Goal: Task Accomplishment & Management: Use online tool/utility

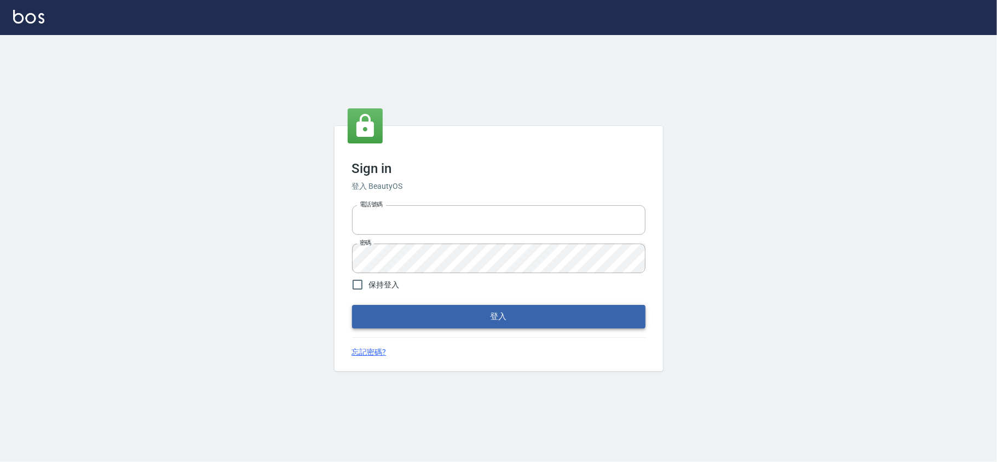
type input "28261007"
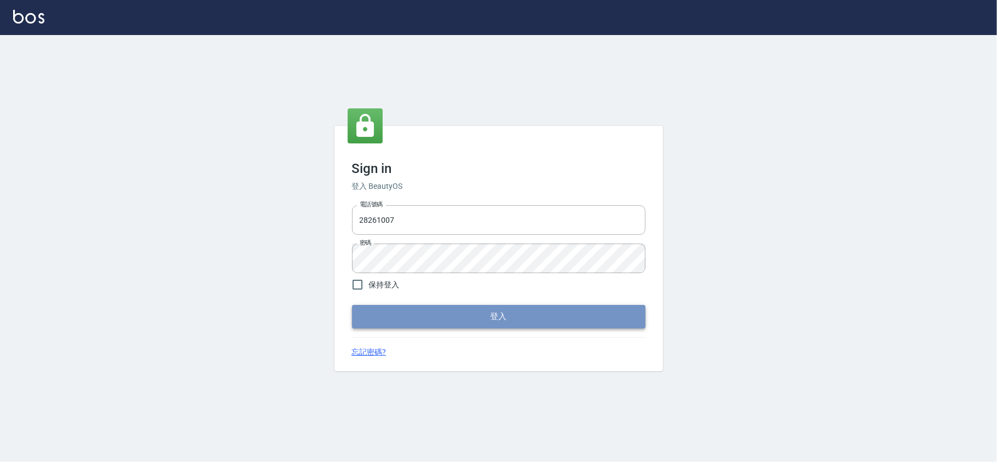
click at [399, 318] on button "登入" at bounding box center [499, 316] width 294 height 23
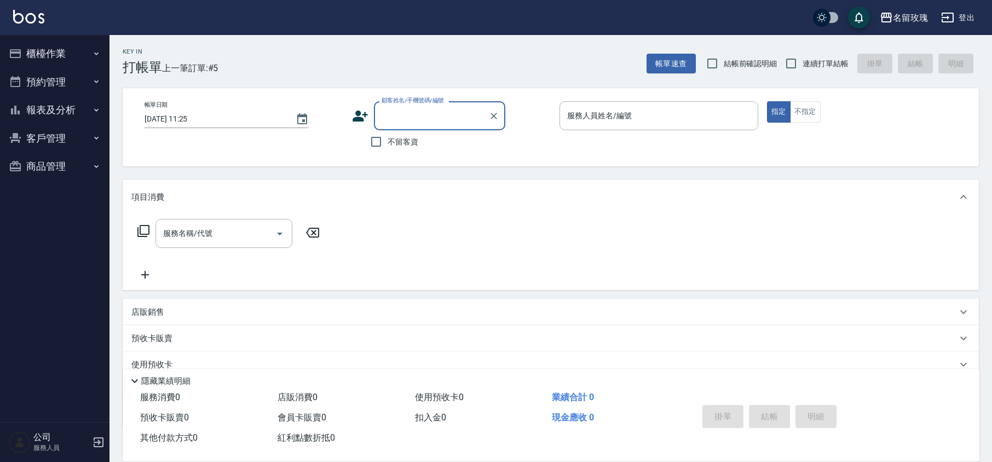
click at [66, 49] on button "櫃檯作業" at bounding box center [54, 53] width 101 height 28
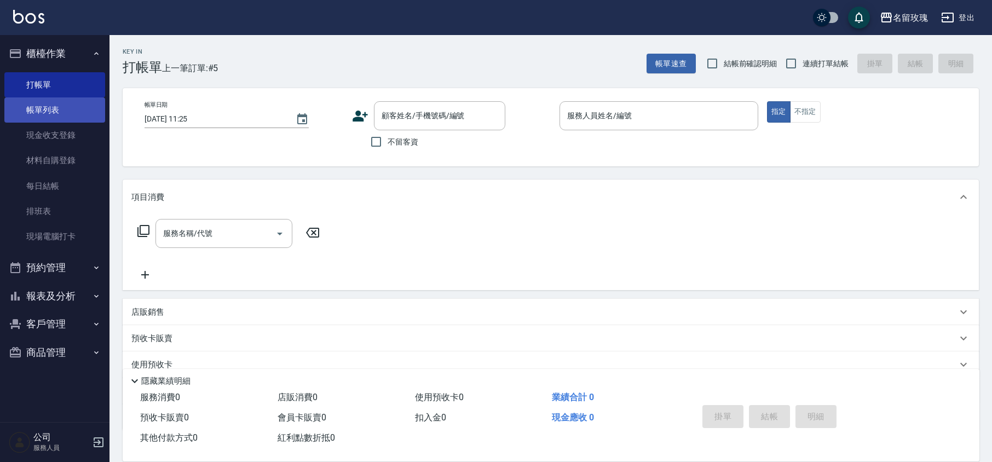
click at [55, 107] on link "帳單列表" at bounding box center [54, 109] width 101 height 25
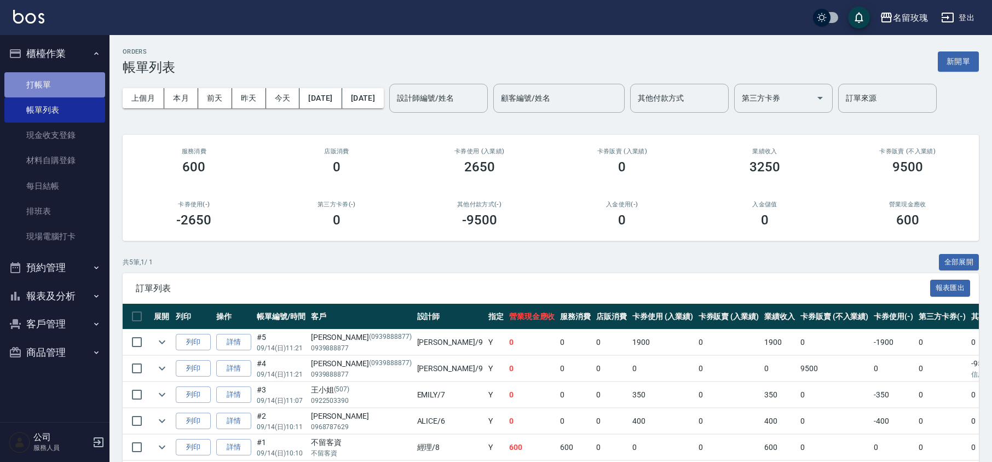
click at [53, 91] on link "打帳單" at bounding box center [54, 84] width 101 height 25
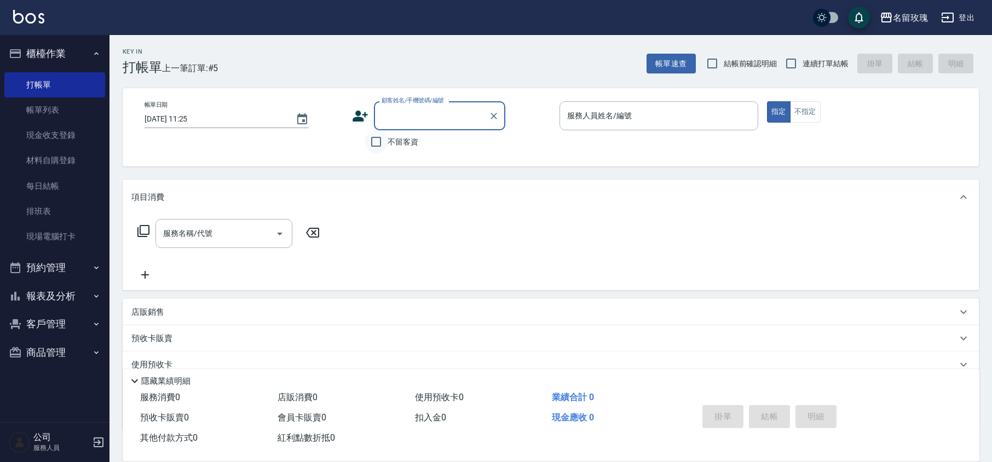
click at [380, 145] on input "不留客資" at bounding box center [376, 141] width 23 height 23
checkbox input "true"
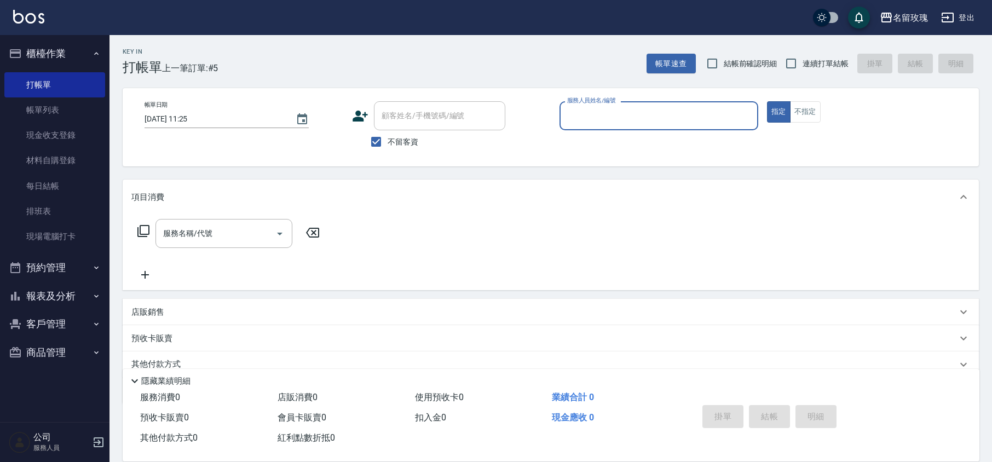
click at [634, 119] on input "服務人員姓名/編號" at bounding box center [659, 115] width 189 height 19
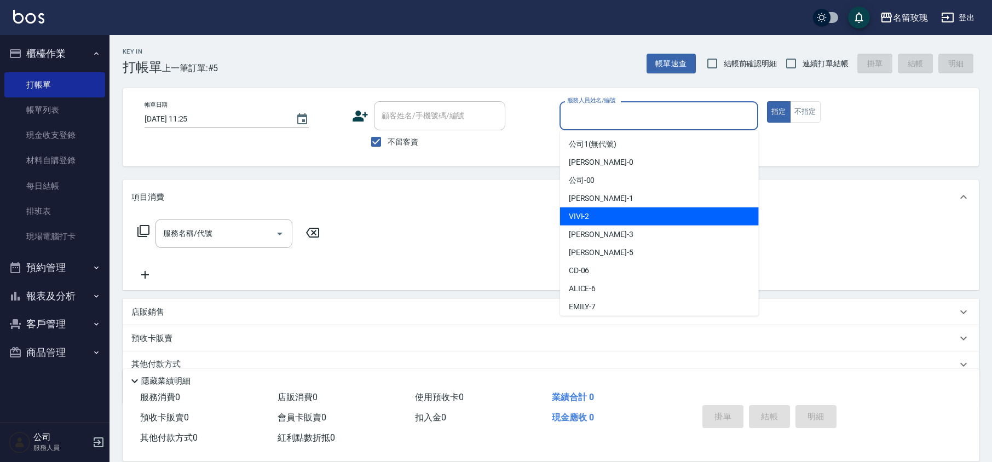
click at [618, 220] on div "VIVI -2" at bounding box center [659, 217] width 199 height 18
type input "VIVI-2"
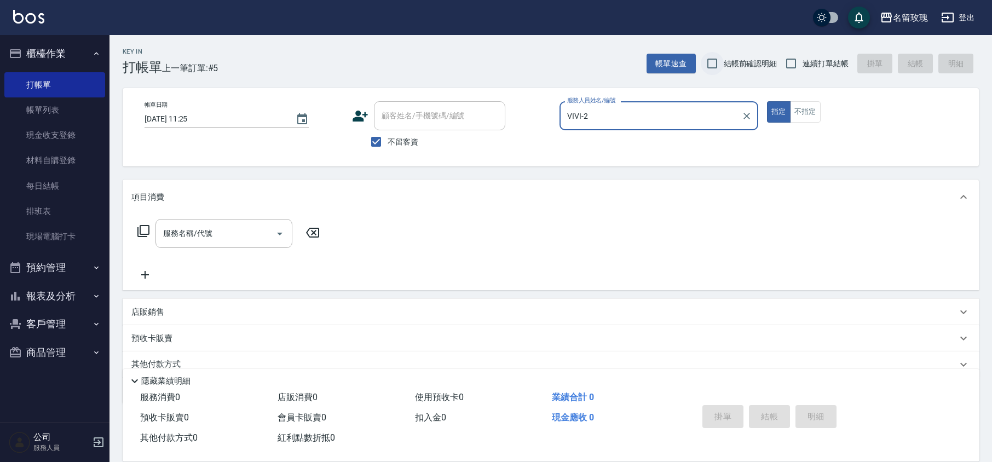
click at [723, 69] on input "結帳前確認明細" at bounding box center [712, 63] width 23 height 23
checkbox input "true"
click at [863, 48] on div "Key In 打帳單 上一筆訂單:#5 帳單速查 結帳前確認明細 連續打單結帳 掛單 結帳 明細" at bounding box center [545, 55] width 870 height 40
click at [805, 66] on span "連續打單結帳" at bounding box center [826, 64] width 46 height 12
click at [803, 66] on input "連續打單結帳" at bounding box center [791, 63] width 23 height 23
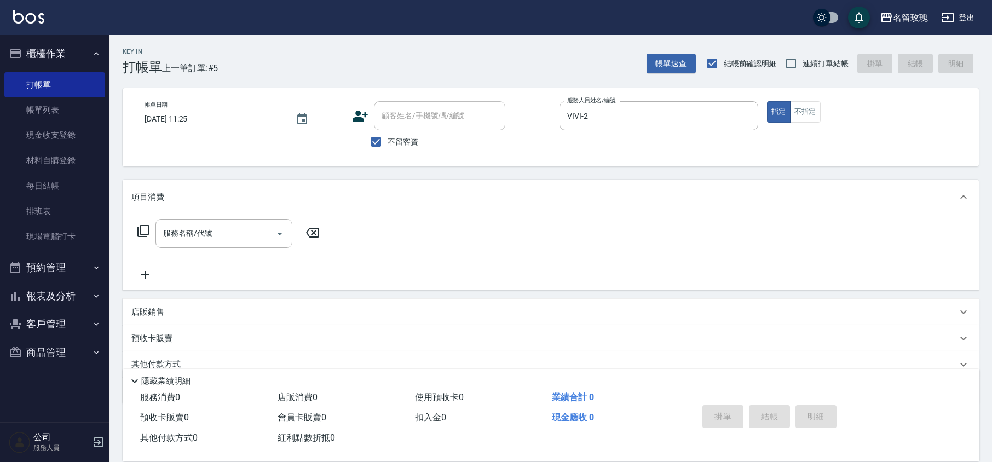
checkbox input "true"
click at [180, 234] on div "服務名稱/代號 服務名稱/代號" at bounding box center [224, 233] width 137 height 29
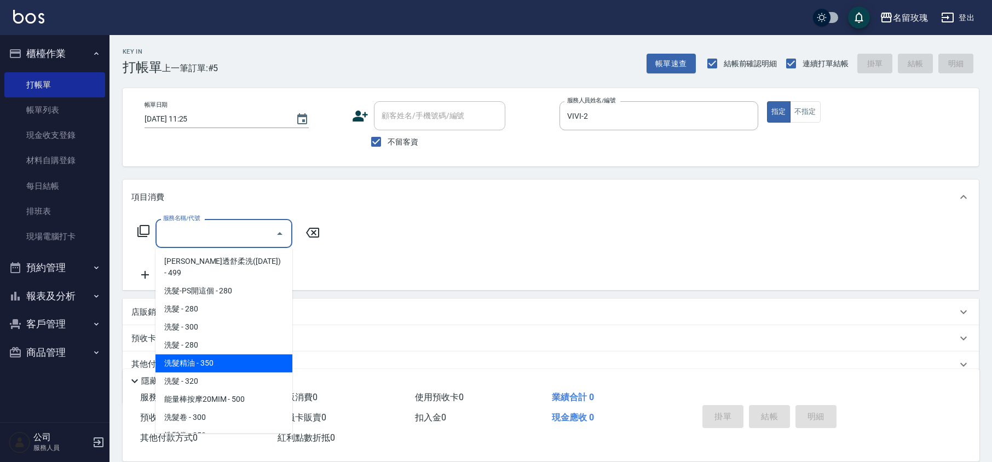
click at [223, 354] on span "洗髮精油 - 350" at bounding box center [224, 363] width 137 height 18
type input "洗髮精油(206)"
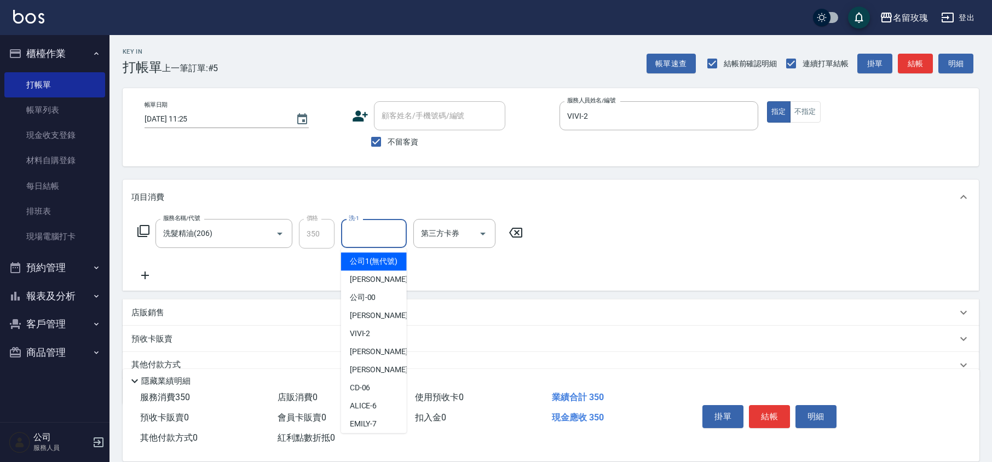
click at [360, 240] on input "洗-1" at bounding box center [374, 233] width 56 height 19
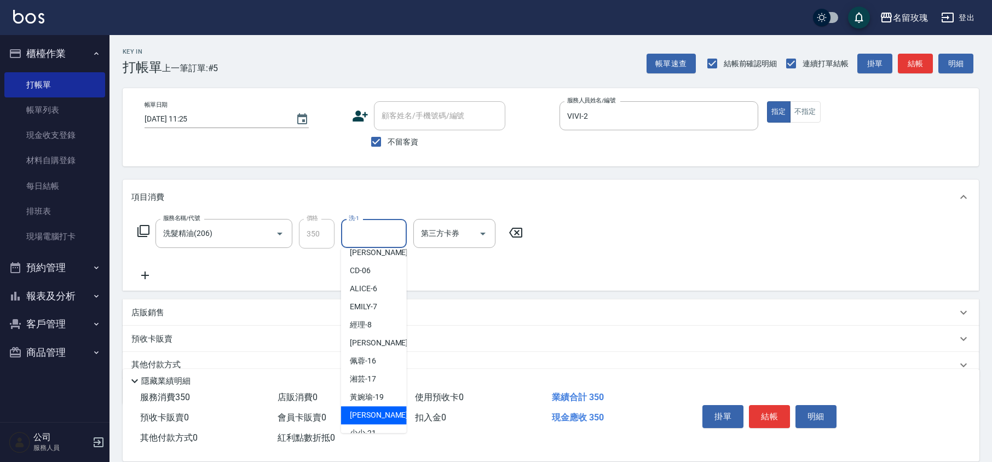
scroll to position [215, 0]
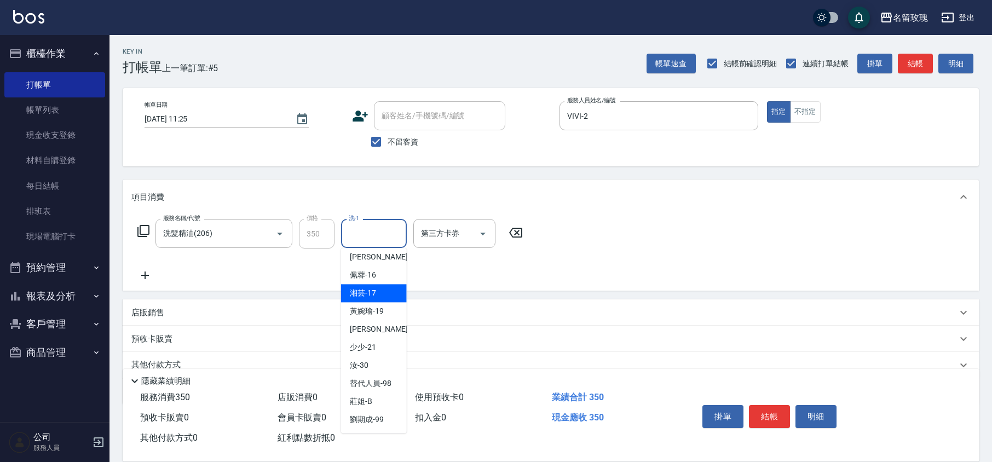
click at [369, 298] on span "湘芸 -17" at bounding box center [363, 294] width 26 height 12
type input "湘芸-17"
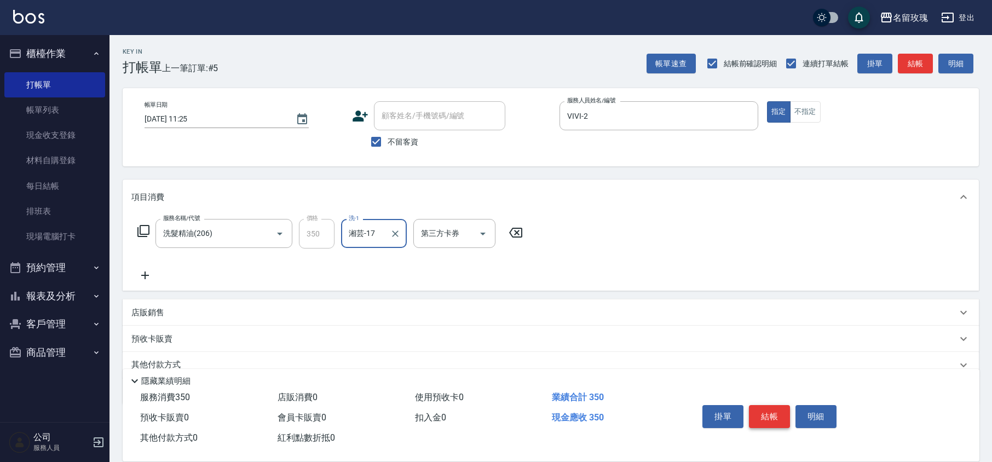
click at [763, 423] on button "結帳" at bounding box center [769, 416] width 41 height 23
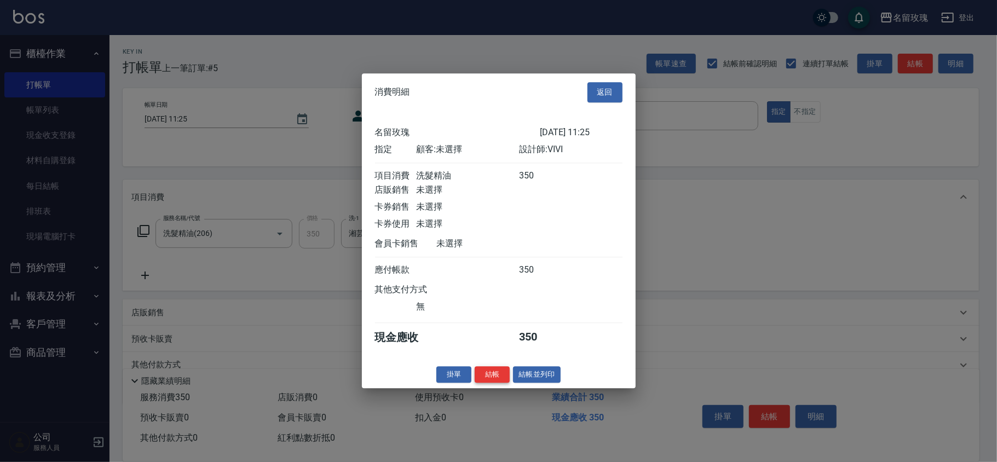
click at [497, 381] on button "結帳" at bounding box center [492, 374] width 35 height 17
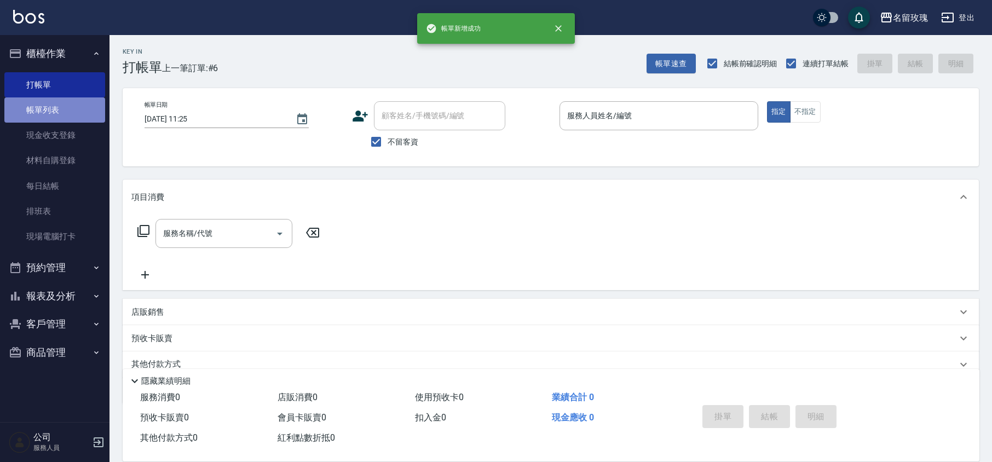
click at [47, 116] on link "帳單列表" at bounding box center [54, 109] width 101 height 25
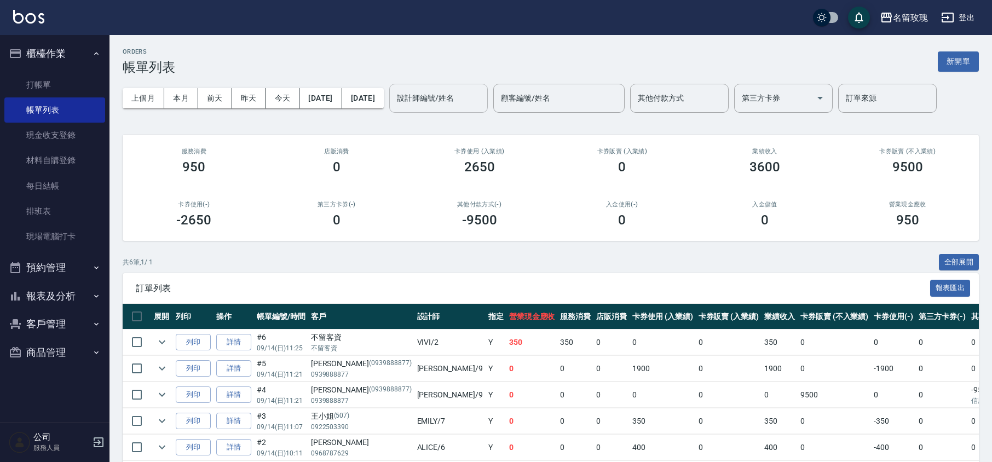
click at [472, 106] on input "設計師編號/姓名" at bounding box center [438, 98] width 89 height 19
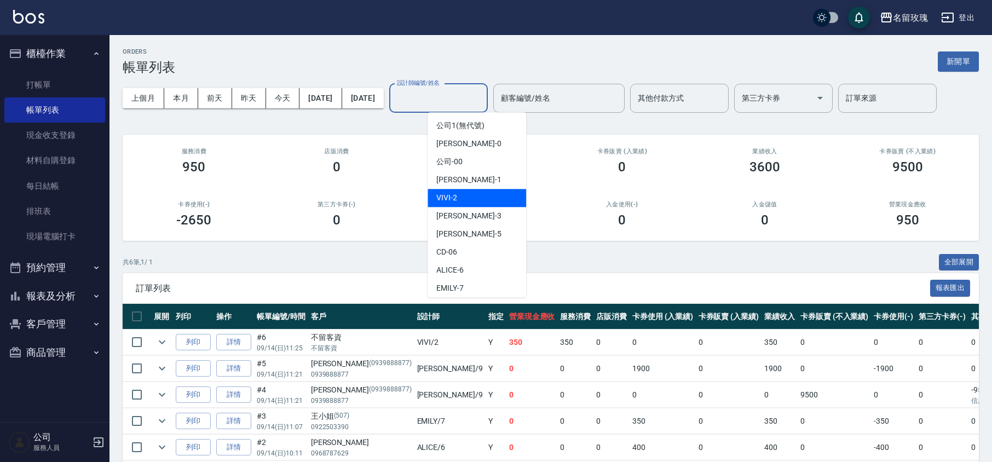
click at [463, 194] on div "VIVI -2" at bounding box center [477, 198] width 99 height 18
type input "VIVI-2"
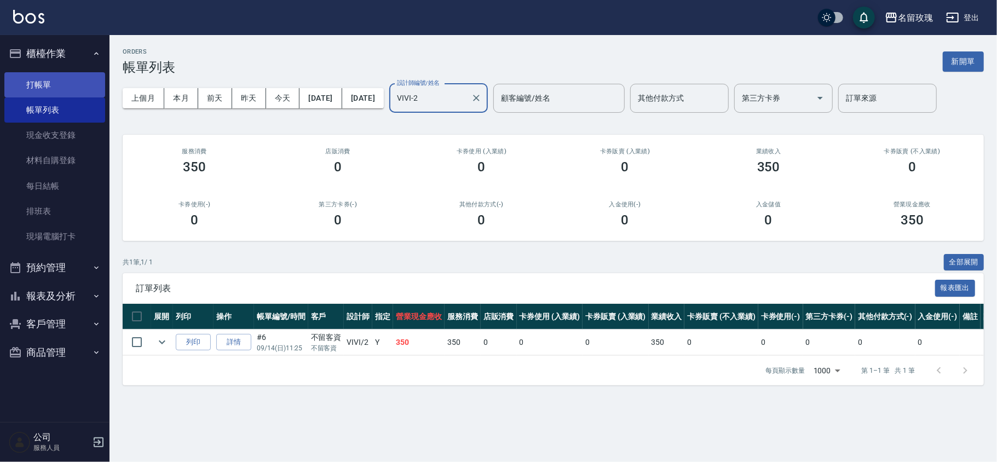
click at [49, 82] on link "打帳單" at bounding box center [54, 84] width 101 height 25
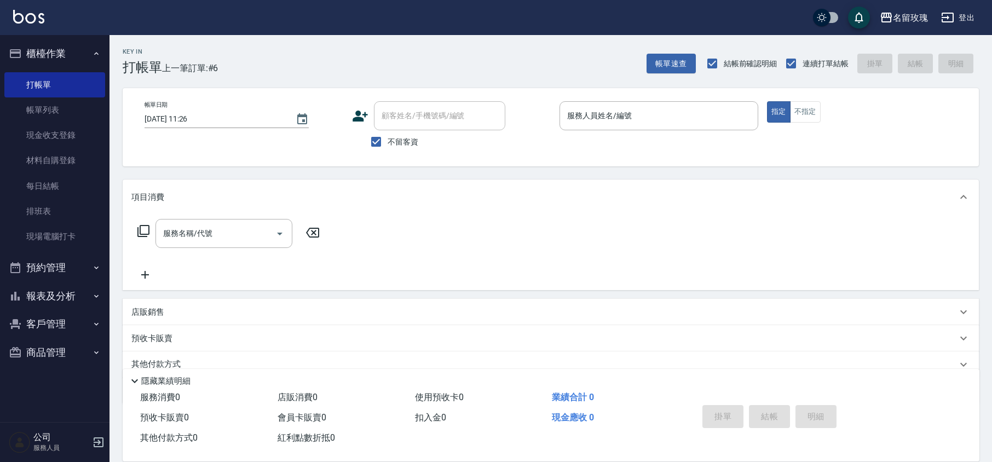
click at [404, 143] on span "不留客資" at bounding box center [403, 142] width 31 height 12
click at [388, 143] on input "不留客資" at bounding box center [376, 141] width 23 height 23
checkbox input "false"
click at [409, 129] on div "顧客姓名/手機號碼/編號" at bounding box center [439, 115] width 131 height 29
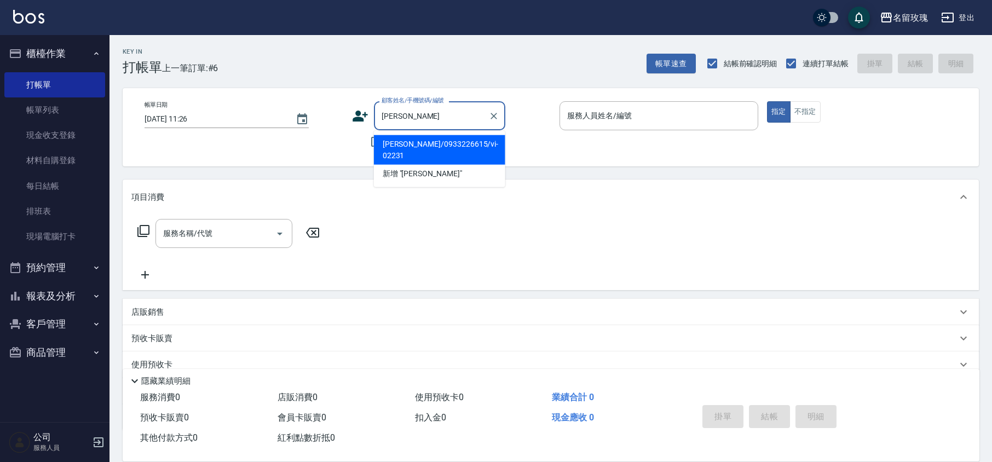
click at [441, 150] on li "[PERSON_NAME]/0933226615/vi-02231" at bounding box center [439, 150] width 131 height 30
type input "[PERSON_NAME]/0933226615/vi-02231"
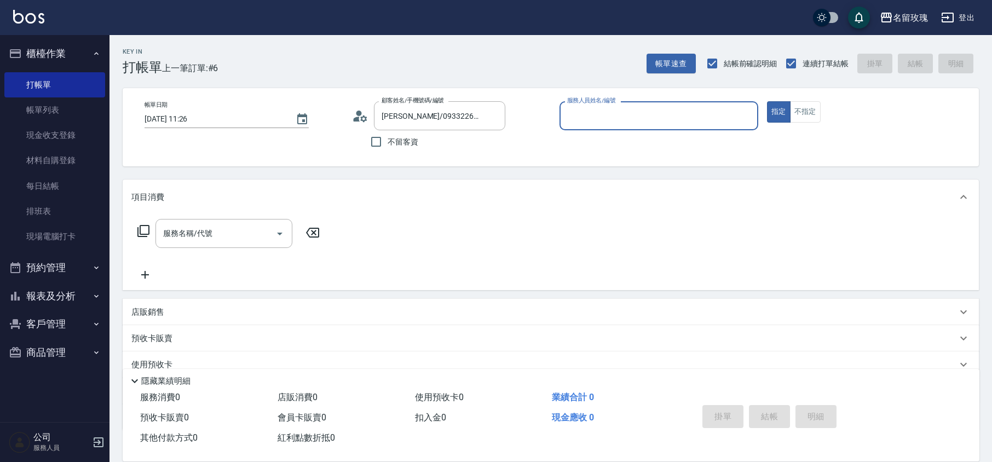
type input "VIVI-2"
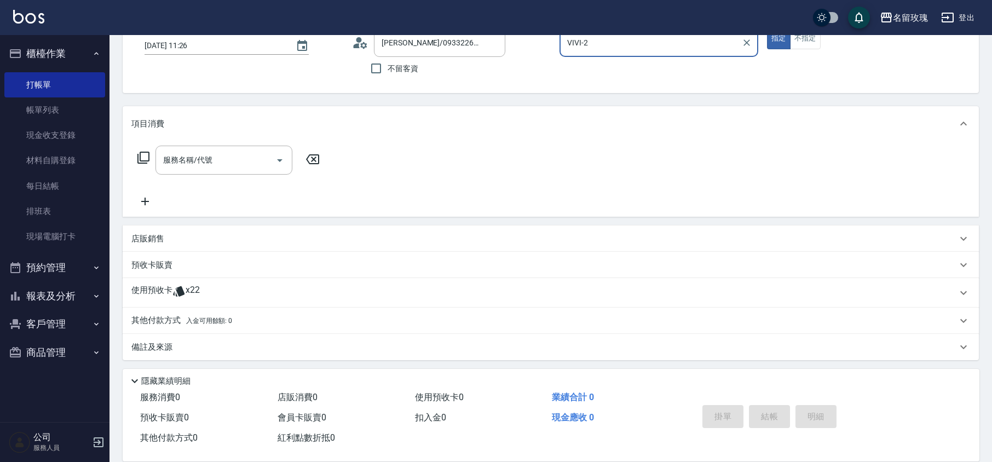
scroll to position [74, 0]
click at [200, 290] on div "使用預收卡 x22" at bounding box center [544, 292] width 826 height 16
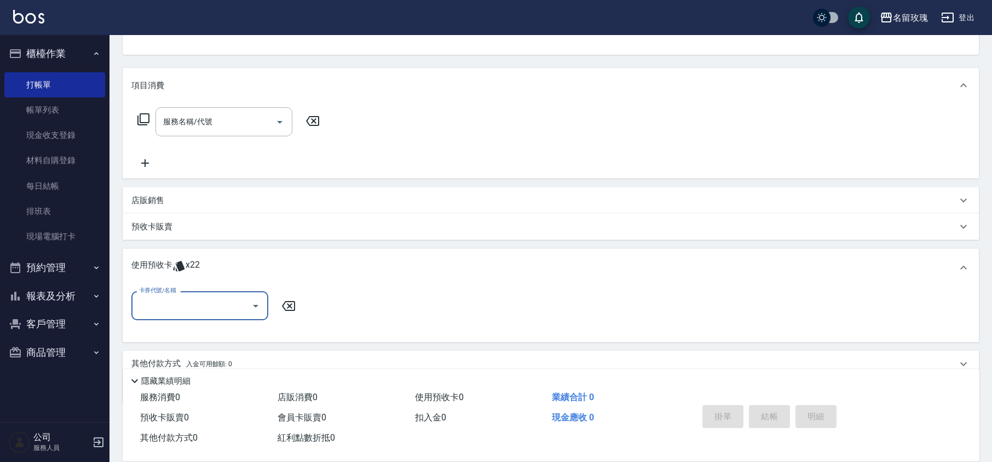
scroll to position [156, 0]
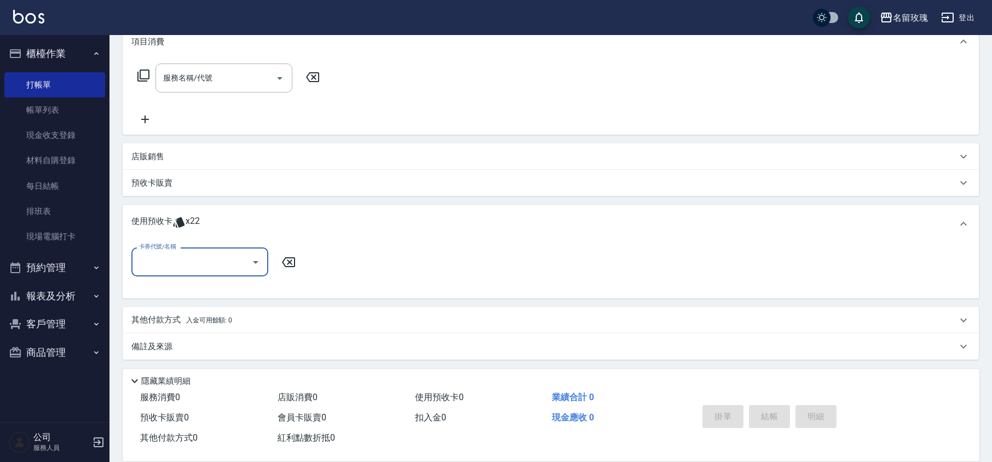
click at [198, 270] on input "卡券代號/名稱" at bounding box center [191, 261] width 111 height 19
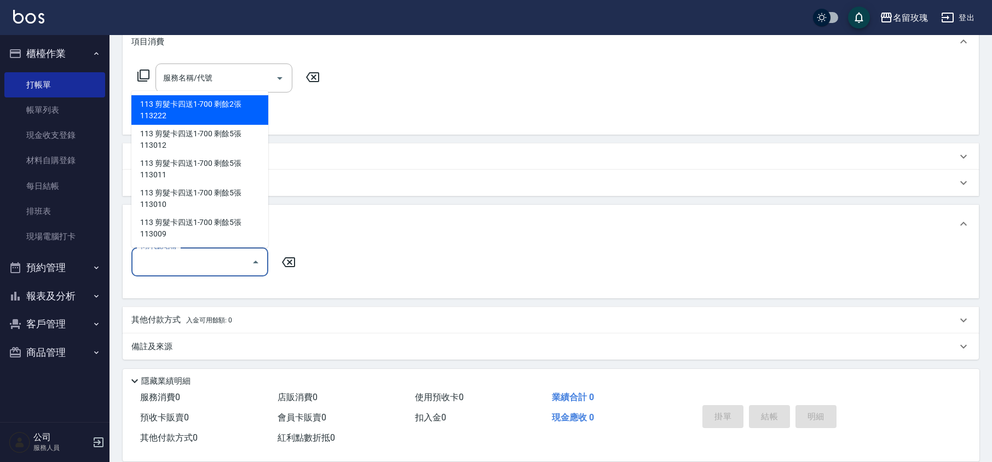
scroll to position [9, 0]
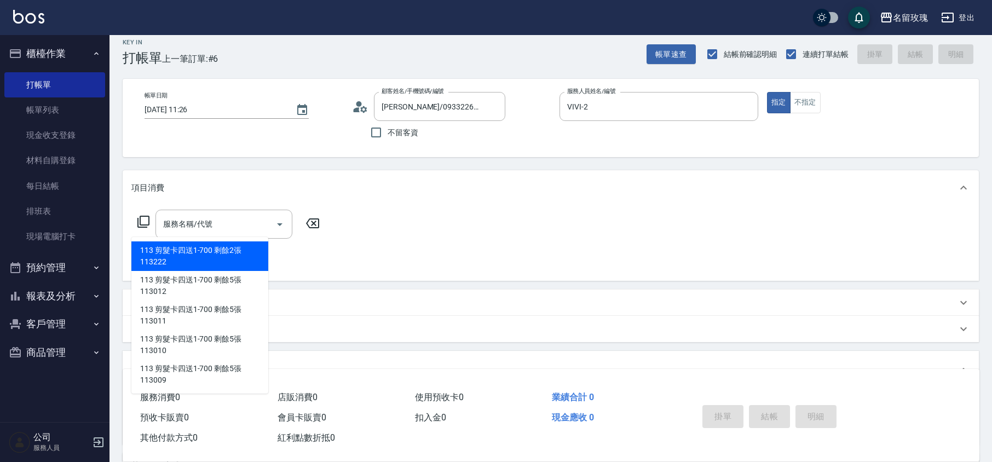
click at [363, 113] on icon at bounding box center [360, 107] width 16 height 16
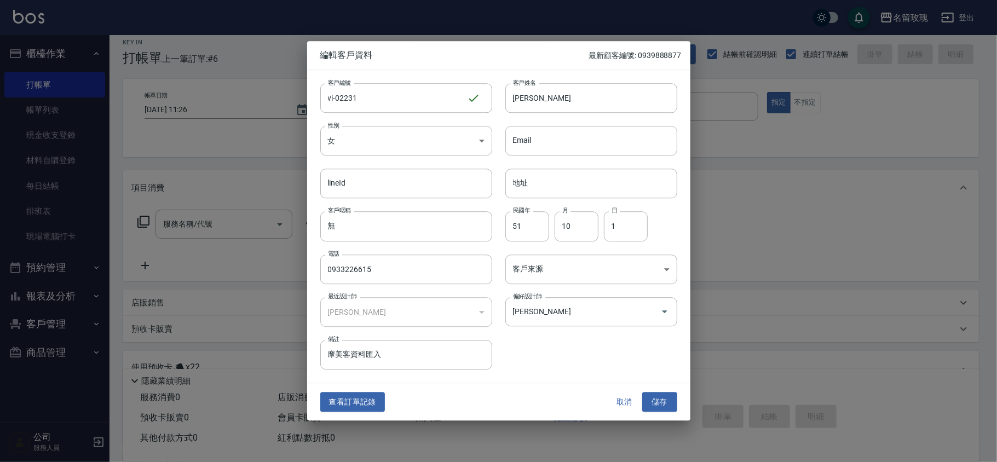
click at [623, 404] on button "取消" at bounding box center [624, 402] width 35 height 20
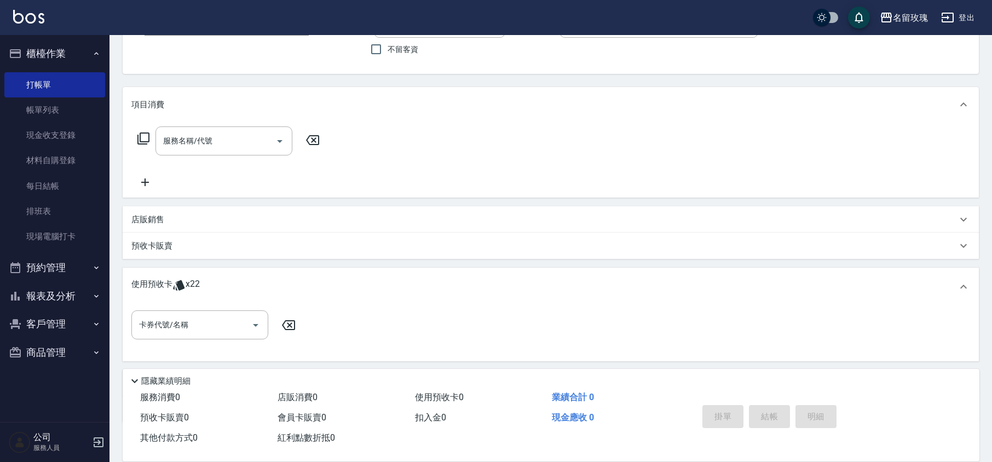
scroll to position [156, 0]
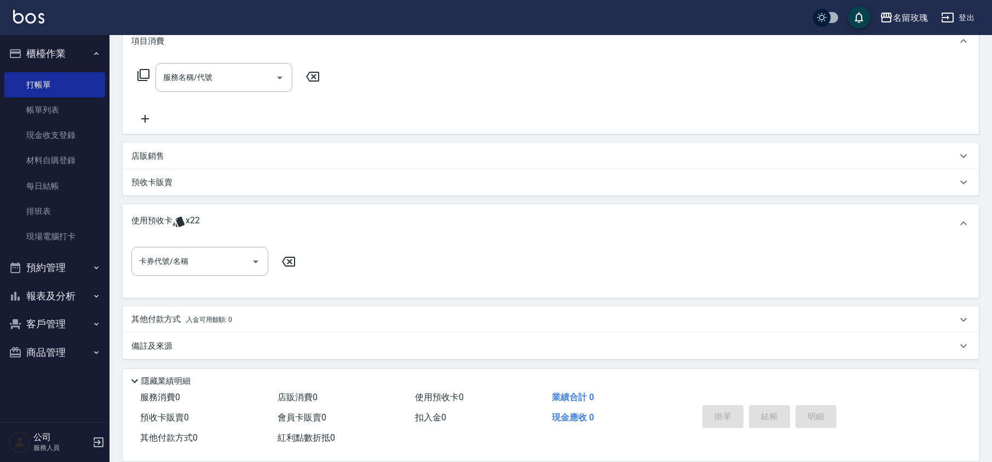
click at [148, 264] on input "卡券代號/名稱" at bounding box center [191, 261] width 111 height 19
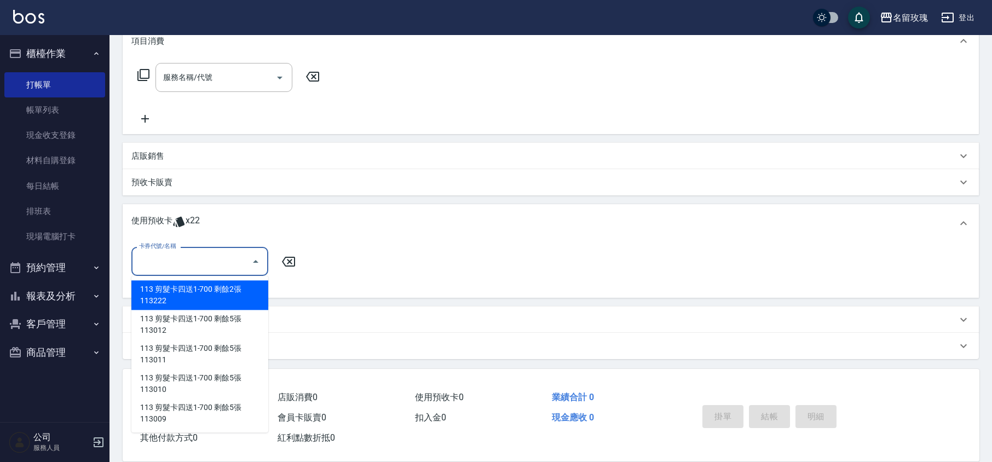
click at [199, 301] on div "113 剪髮卡四送1-700 剩餘2張 113222" at bounding box center [199, 295] width 137 height 30
type input "113 剪髮卡四送1-700 113222"
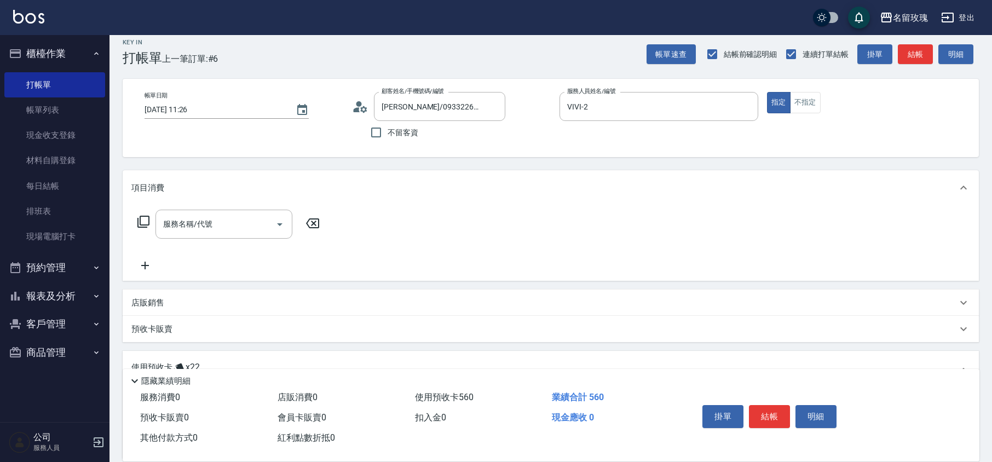
scroll to position [0, 0]
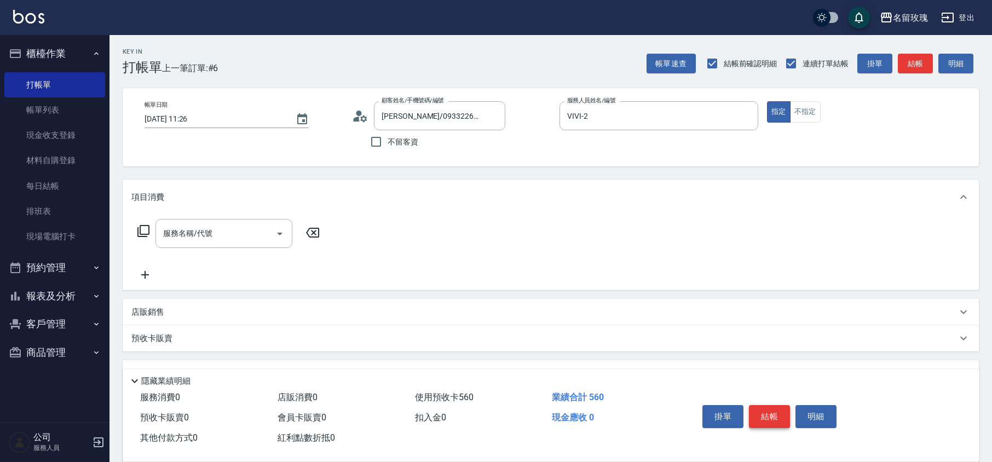
click at [775, 421] on button "結帳" at bounding box center [769, 416] width 41 height 23
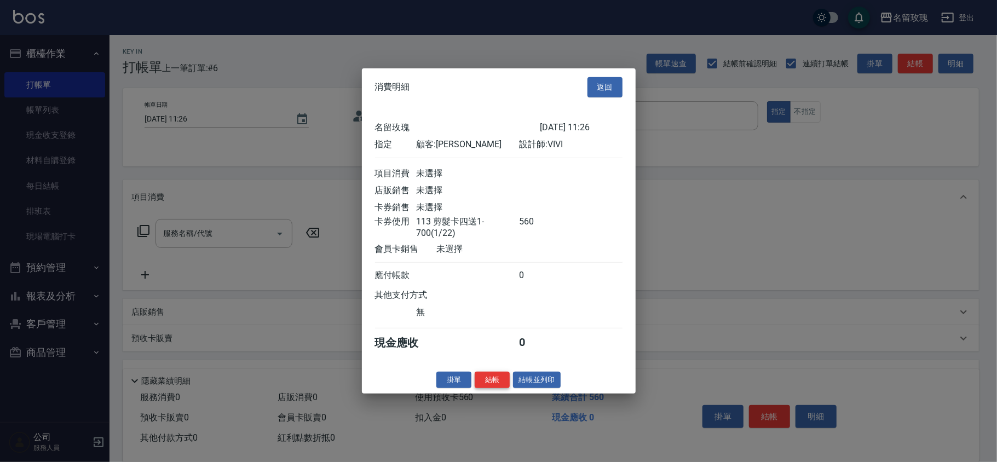
click at [500, 387] on button "結帳" at bounding box center [492, 379] width 35 height 17
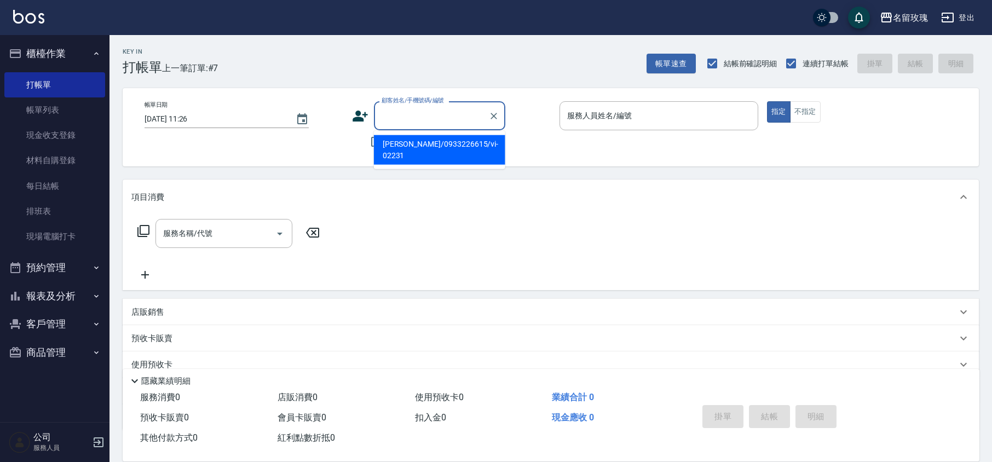
click at [473, 116] on input "顧客姓名/手機號碼/編號" at bounding box center [431, 115] width 105 height 19
click at [426, 145] on li "[PERSON_NAME]/0970504025/ZWvi-06121" at bounding box center [439, 150] width 131 height 30
type input "[PERSON_NAME]/0970504025/ZWvi-06121"
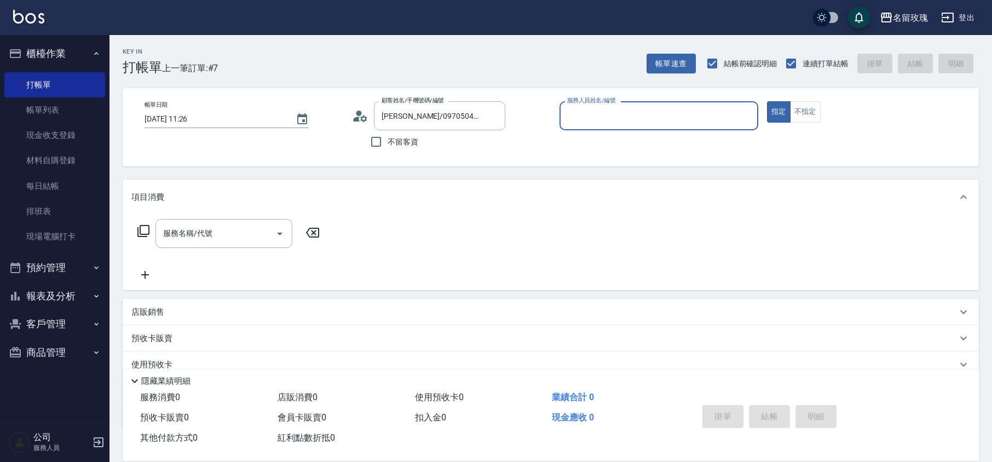
type input "VIVI-2"
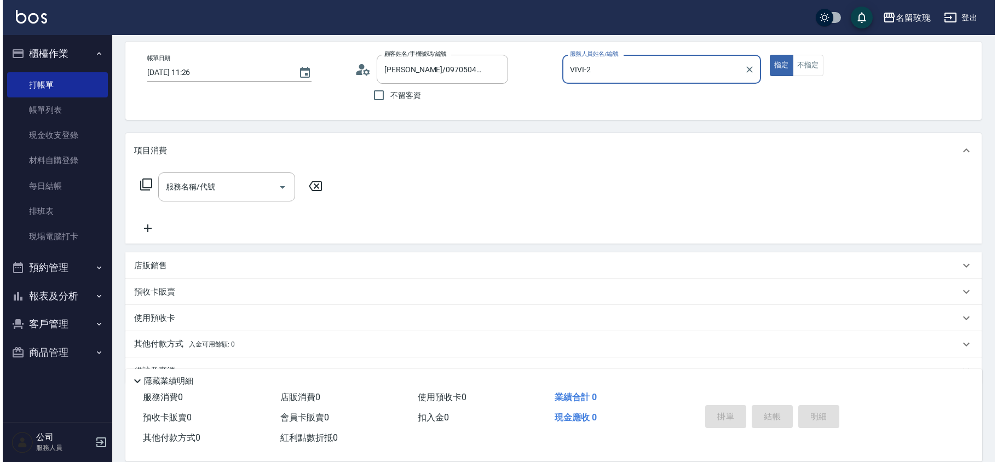
scroll to position [71, 0]
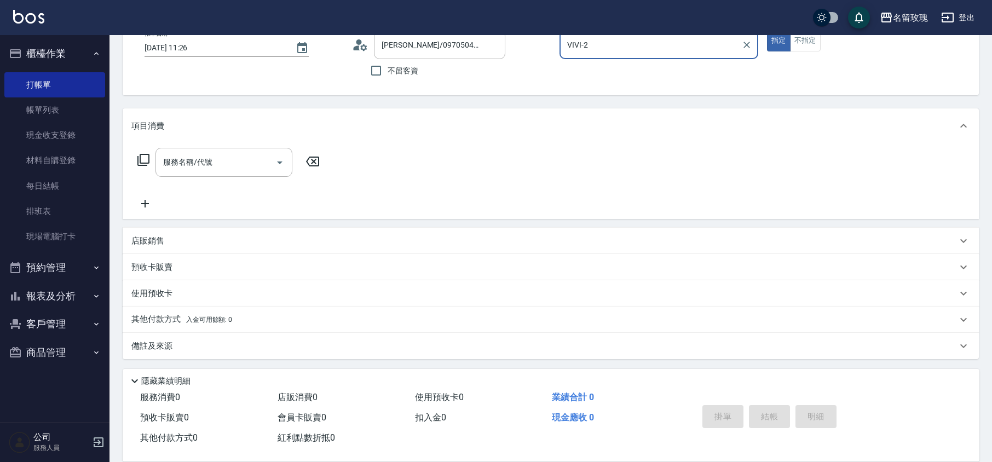
click at [147, 168] on div "服務名稱/代號 服務名稱/代號" at bounding box center [228, 162] width 195 height 29
click at [143, 161] on icon at bounding box center [143, 159] width 13 height 13
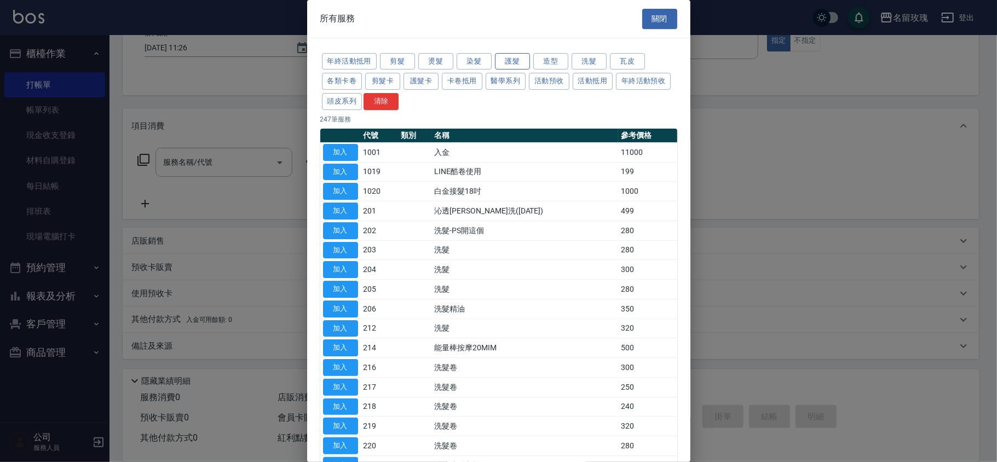
click at [509, 64] on button "護髮" at bounding box center [512, 61] width 35 height 17
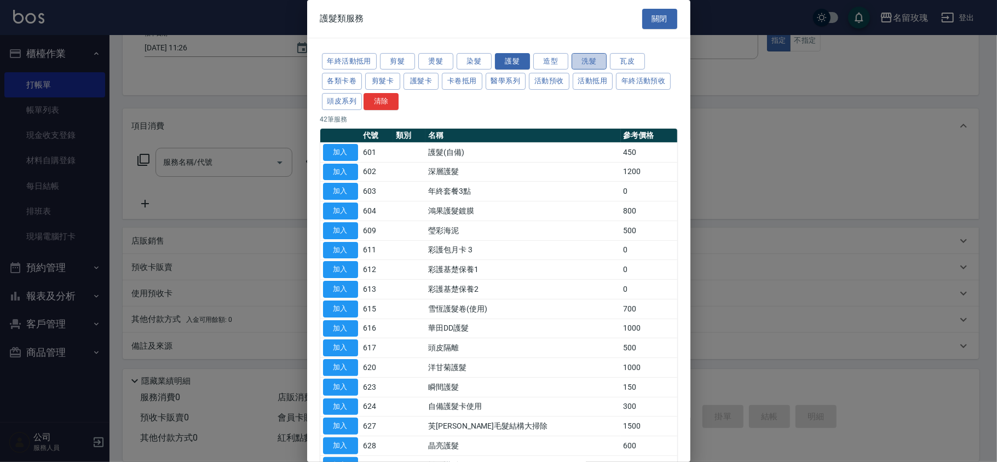
click at [588, 67] on button "洗髮" at bounding box center [589, 61] width 35 height 17
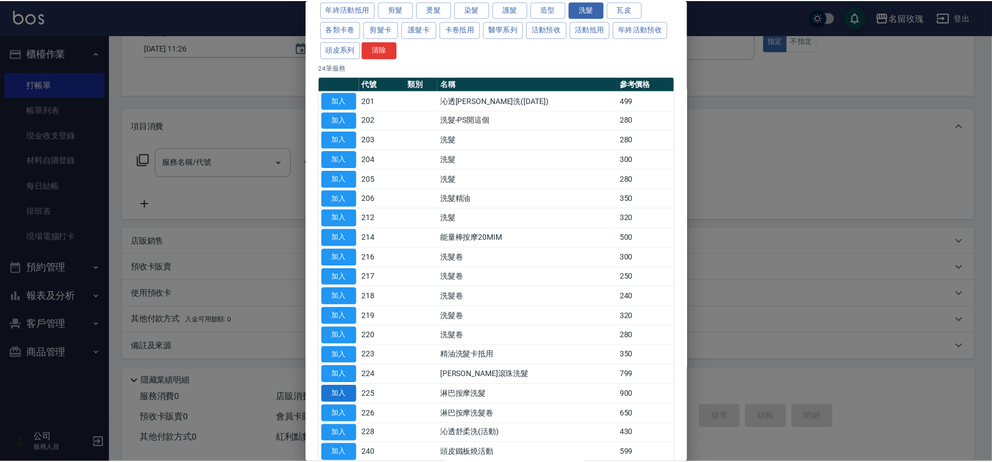
scroll to position [73, 0]
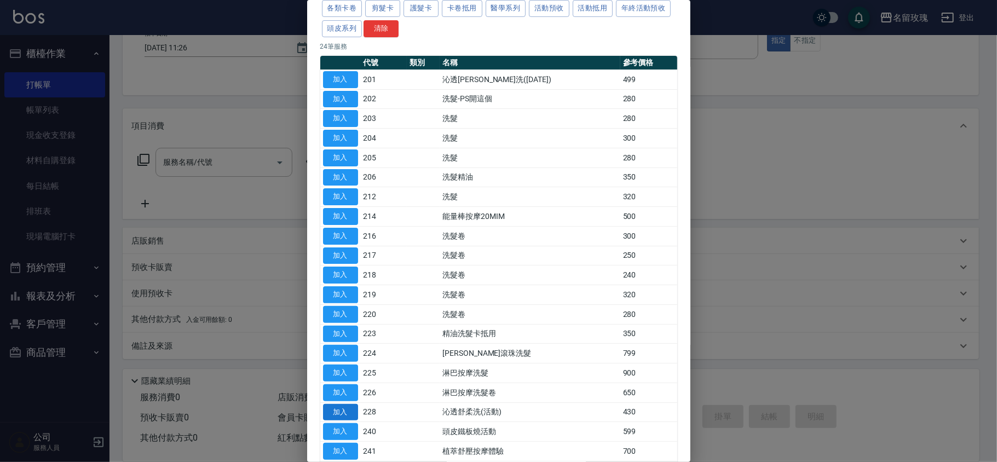
click at [333, 415] on button "加入" at bounding box center [340, 412] width 35 height 17
type input "[PERSON_NAME]透[PERSON_NAME]洗(活動)(228)"
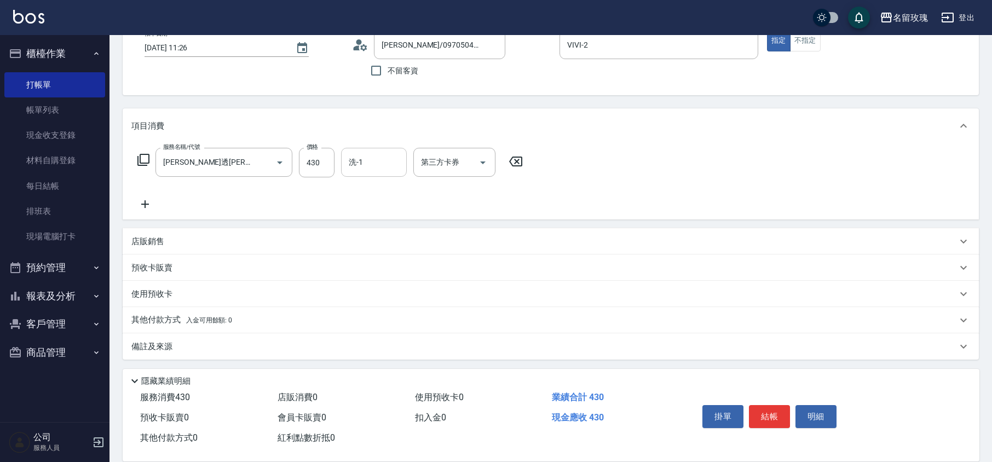
click at [364, 168] on input "洗-1" at bounding box center [374, 162] width 56 height 19
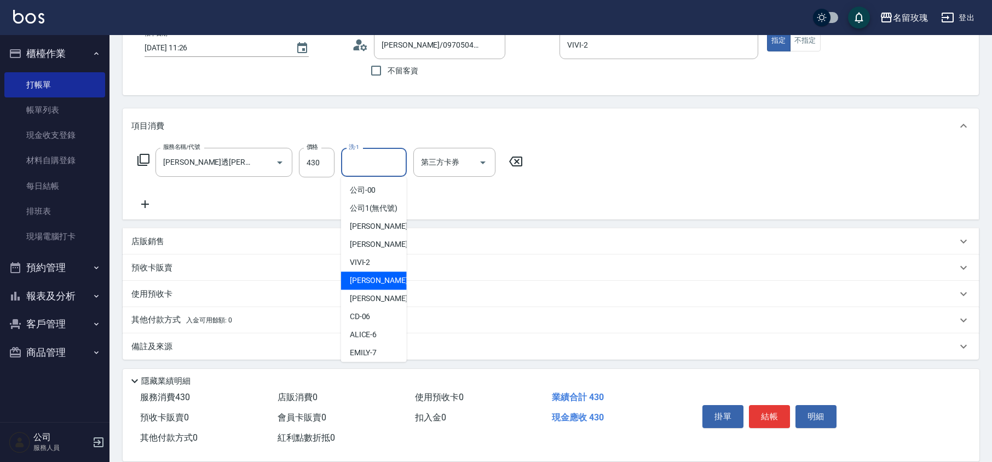
scroll to position [215, 0]
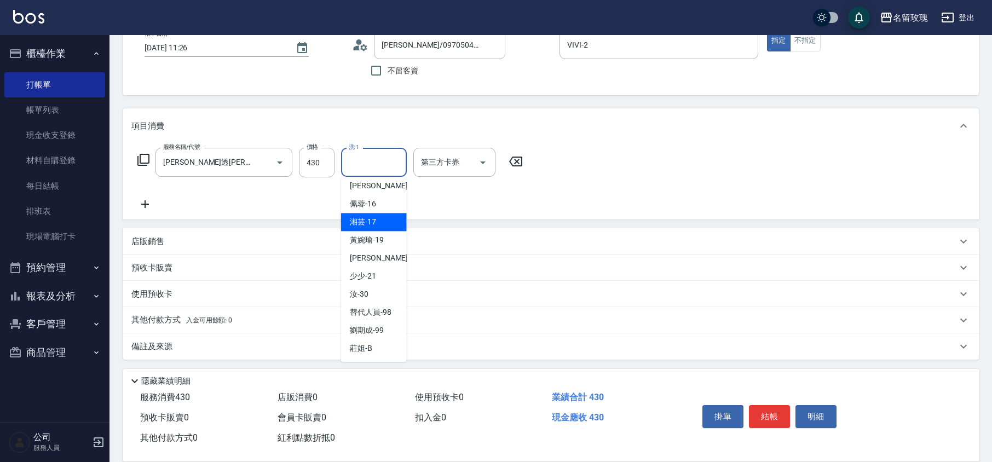
drag, startPoint x: 364, startPoint y: 215, endPoint x: 328, endPoint y: 222, distance: 36.8
click at [364, 216] on span "湘芸 -17" at bounding box center [363, 222] width 26 height 12
type input "湘芸-17"
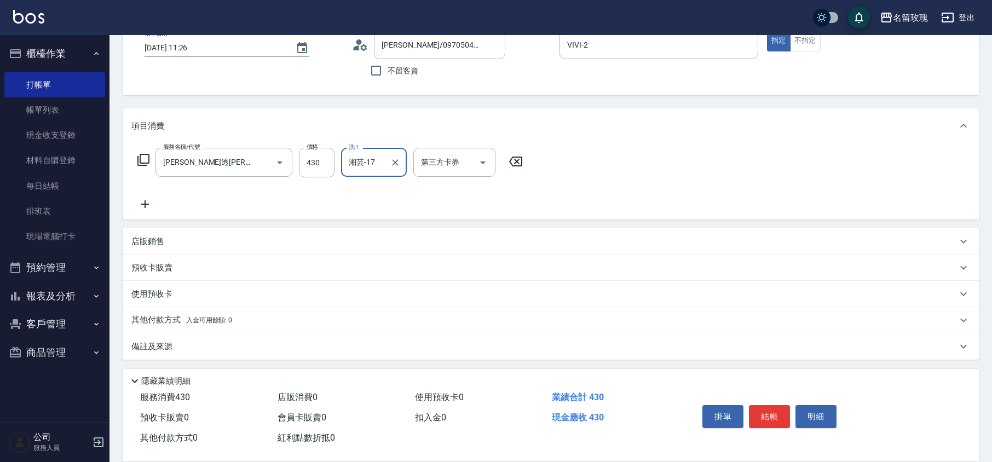
click at [147, 204] on icon at bounding box center [145, 204] width 8 height 8
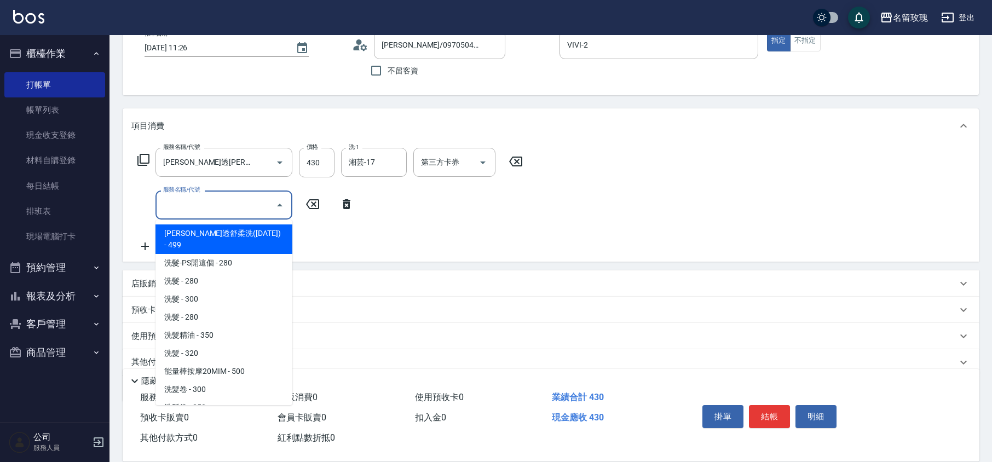
click at [220, 202] on input "服務名稱/代號" at bounding box center [215, 205] width 111 height 19
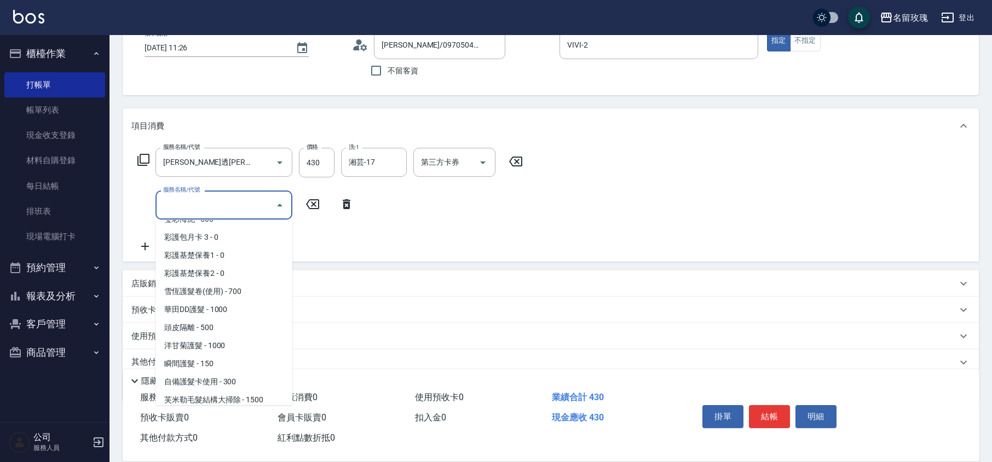
scroll to position [1168, 0]
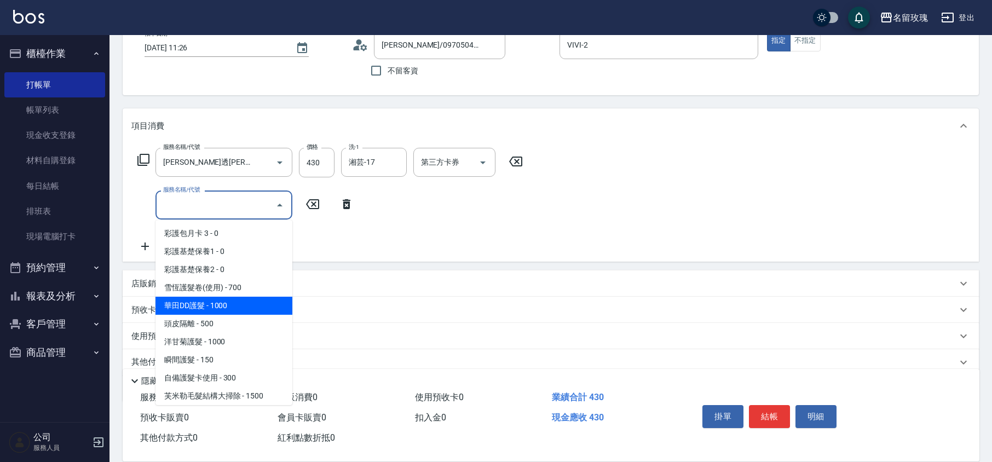
click at [226, 300] on span "華田DD護髮 - 1000" at bounding box center [224, 306] width 137 height 18
type input "華田DD護髮(616)"
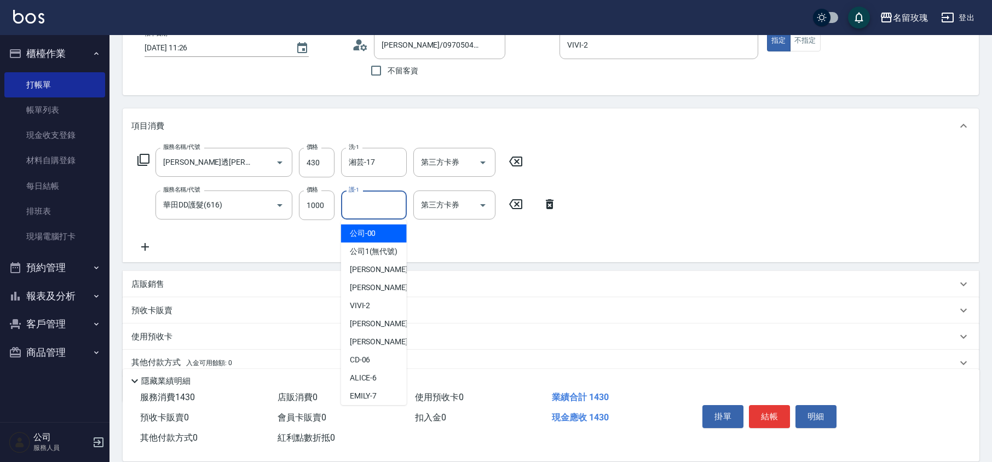
click at [379, 197] on input "護-1" at bounding box center [374, 205] width 56 height 19
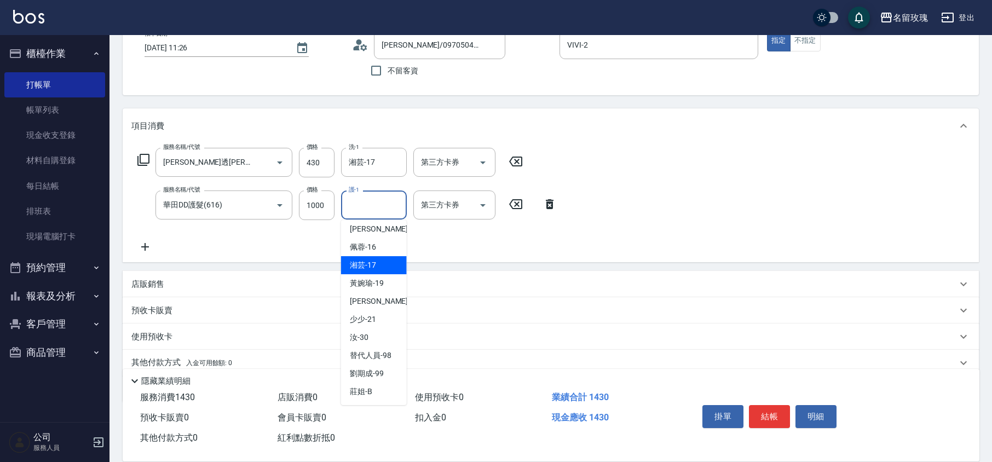
click at [372, 269] on span "湘芸 -17" at bounding box center [363, 266] width 26 height 12
type input "湘芸-17"
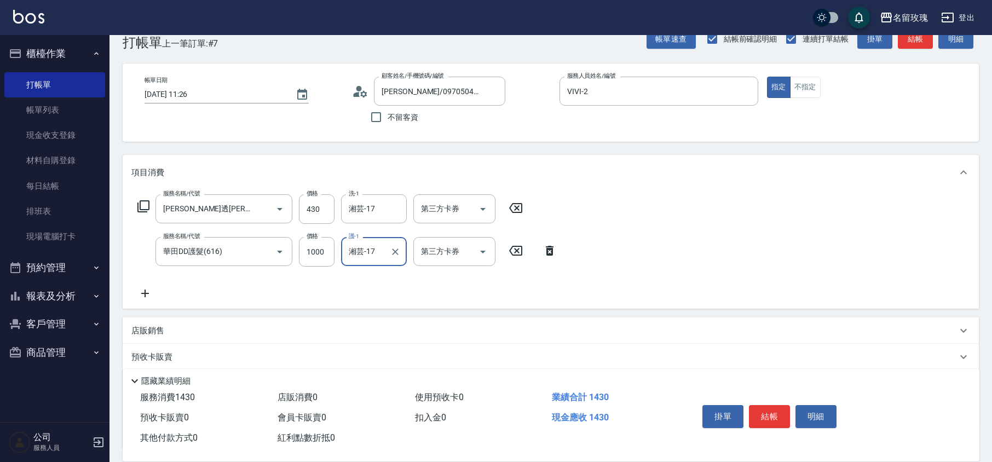
scroll to position [0, 0]
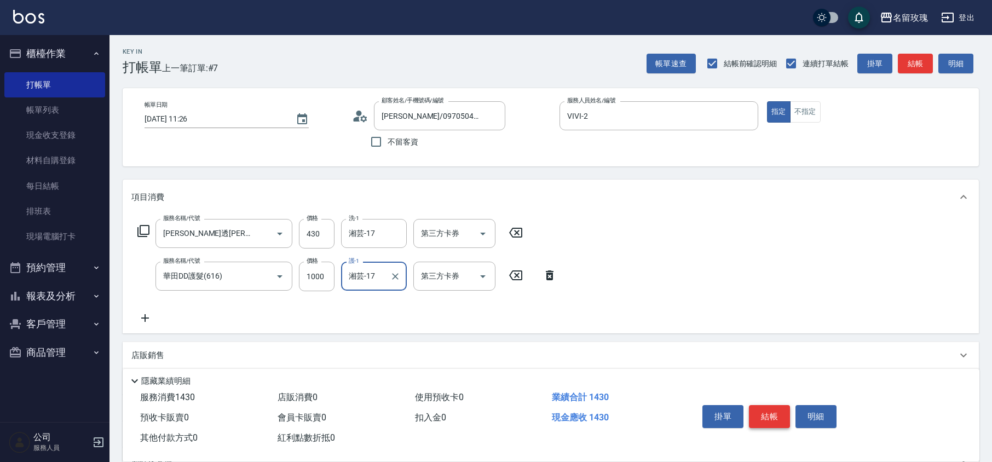
click at [763, 412] on button "結帳" at bounding box center [769, 416] width 41 height 23
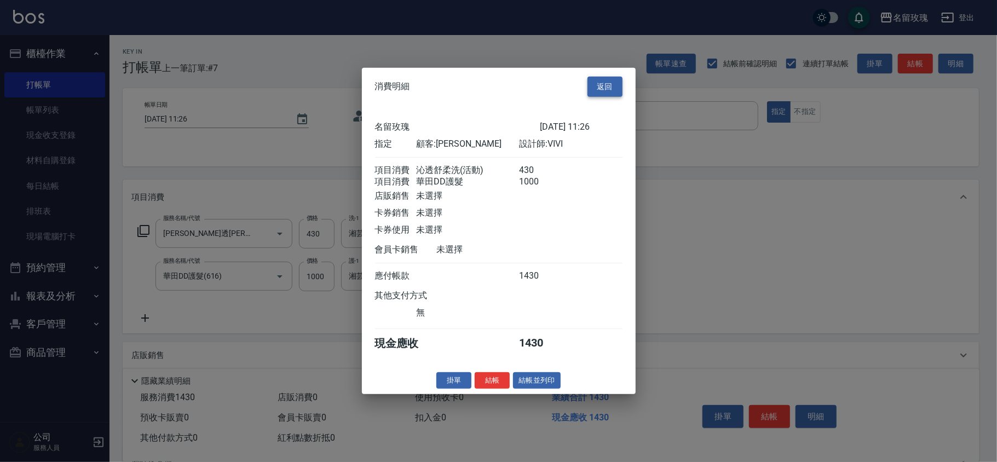
click at [598, 79] on button "返回" at bounding box center [605, 87] width 35 height 20
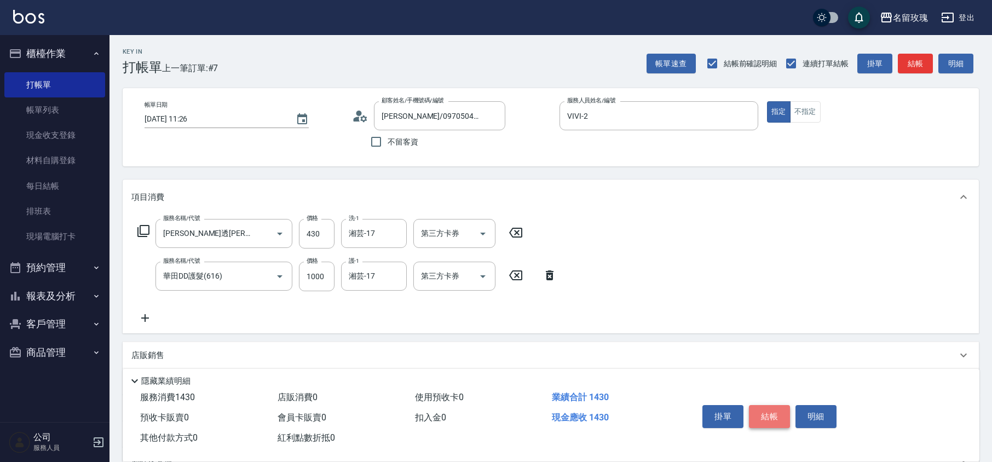
click at [762, 415] on button "結帳" at bounding box center [769, 416] width 41 height 23
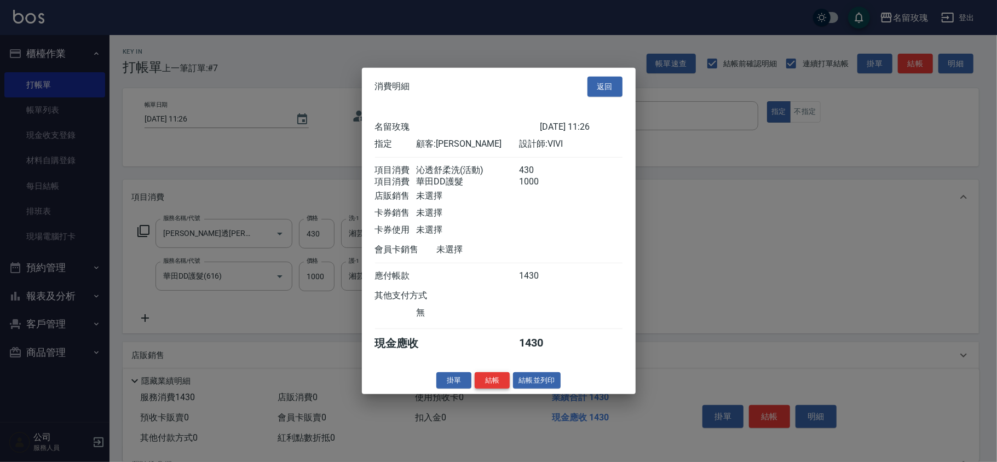
click at [479, 389] on button "結帳" at bounding box center [492, 380] width 35 height 17
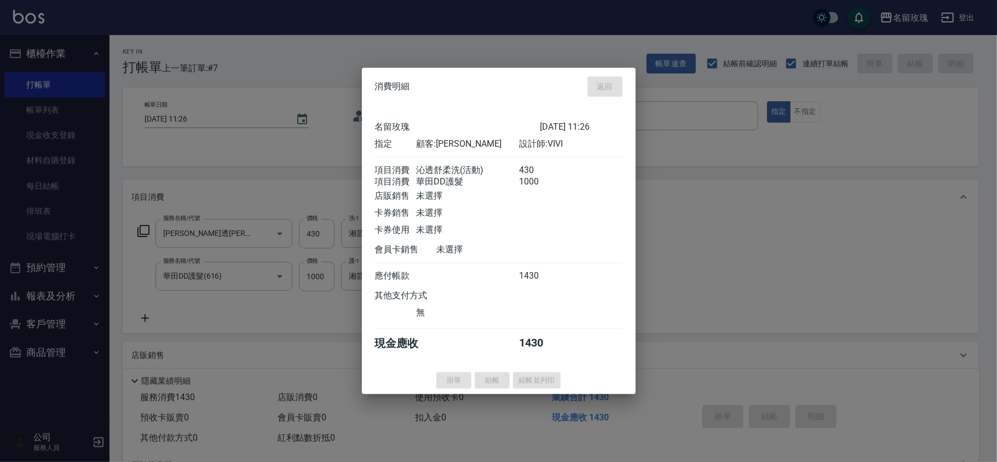
type input "[DATE] 11:57"
